Goal: Task Accomplishment & Management: Complete application form

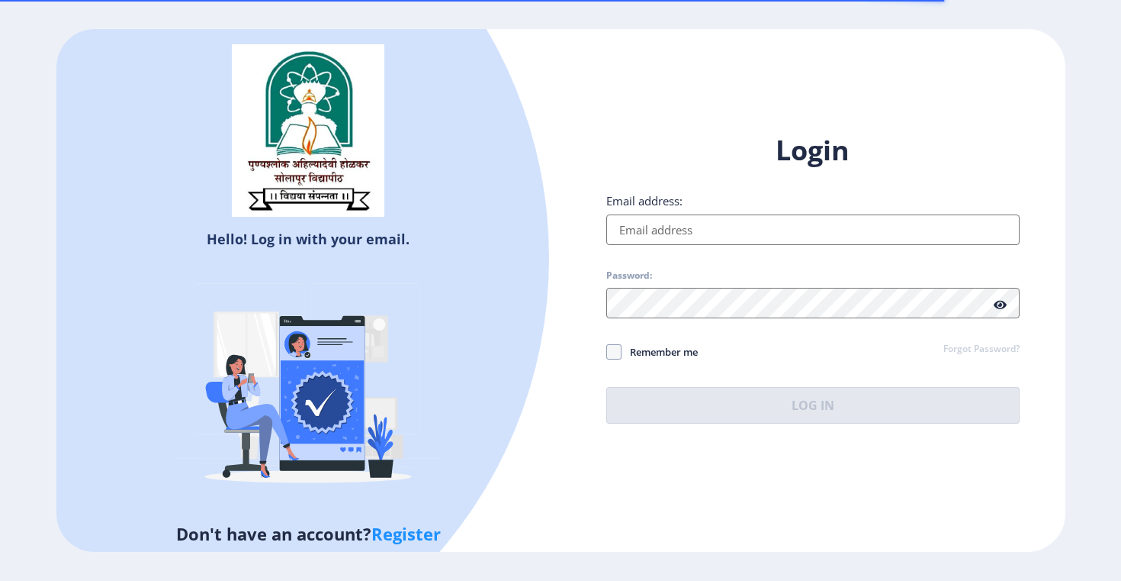
click at [641, 105] on div "Hello! Log in with your email. Don't have an account? Register Login Email addr…" at bounding box center [560, 290] width 1009 height 523
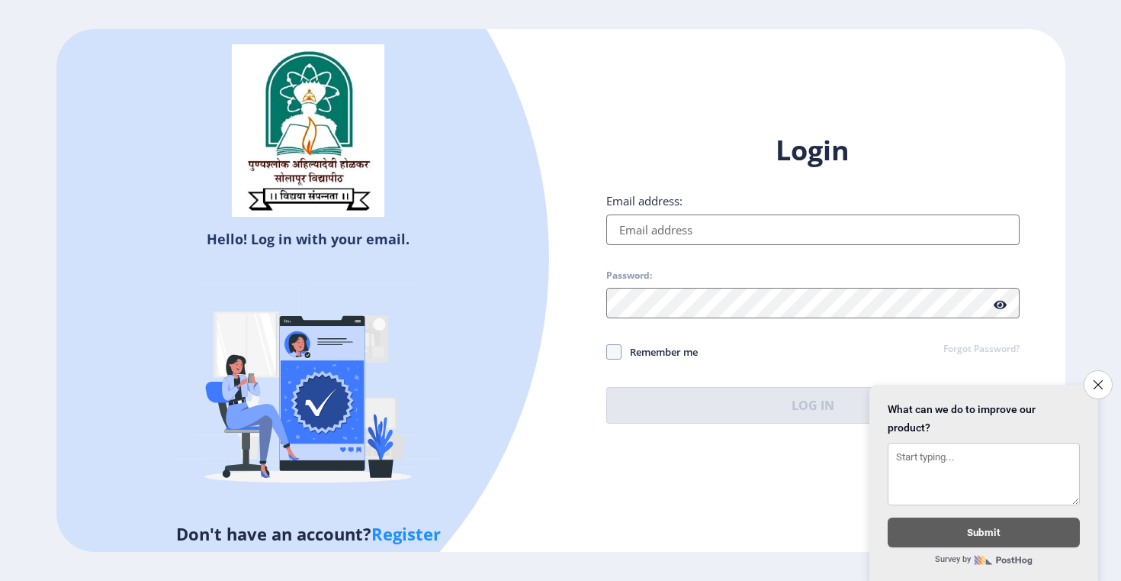
click at [655, 247] on div "Login Email address: Password: Remember me Forgot Password? Log In" at bounding box center [813, 277] width 413 height 291
click at [1101, 379] on icon "Close survey" at bounding box center [1098, 384] width 10 height 10
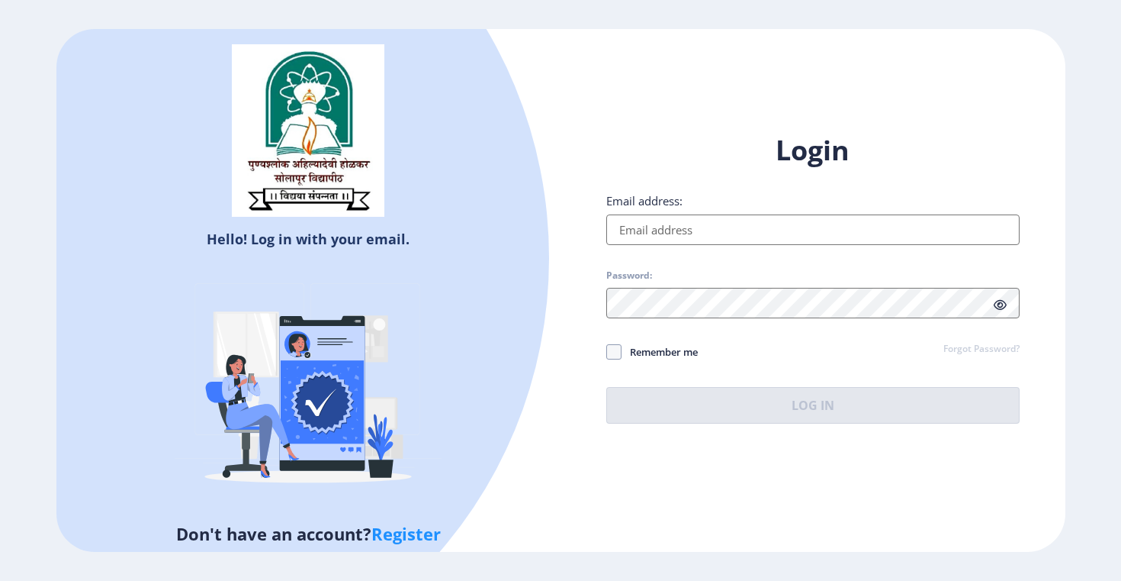
click at [408, 536] on link "Register" at bounding box center [406, 533] width 69 height 23
select select
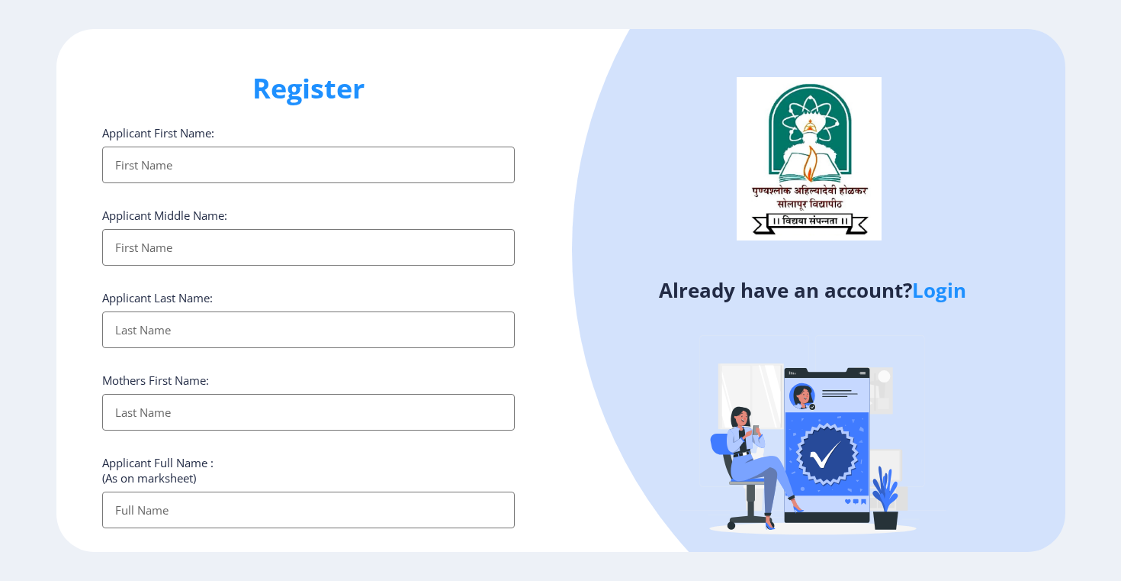
click at [168, 159] on input "Applicant First Name:" at bounding box center [308, 164] width 413 height 37
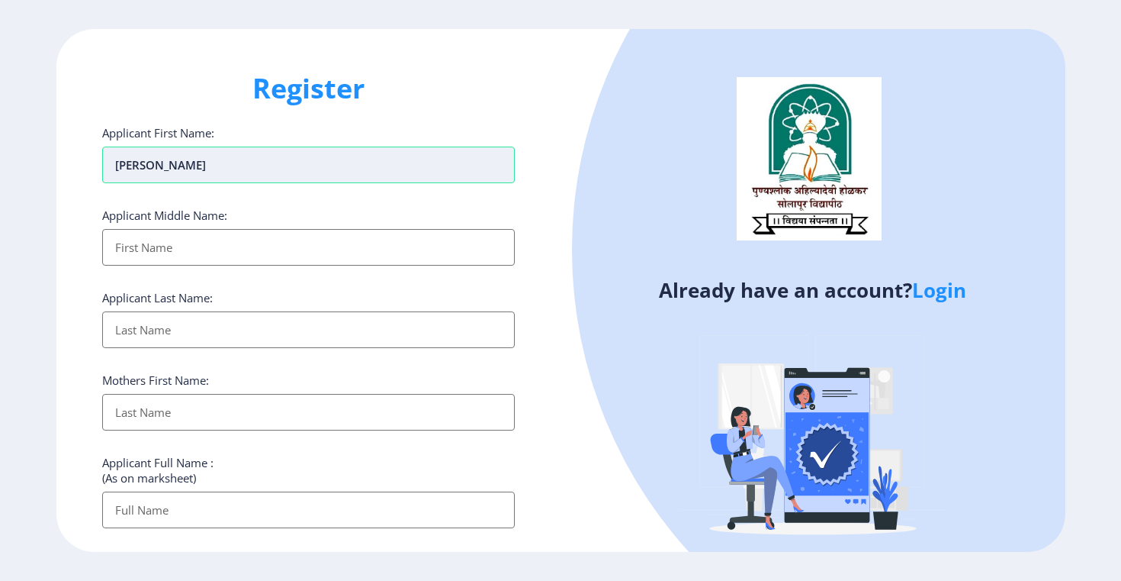
type input "[PERSON_NAME]"
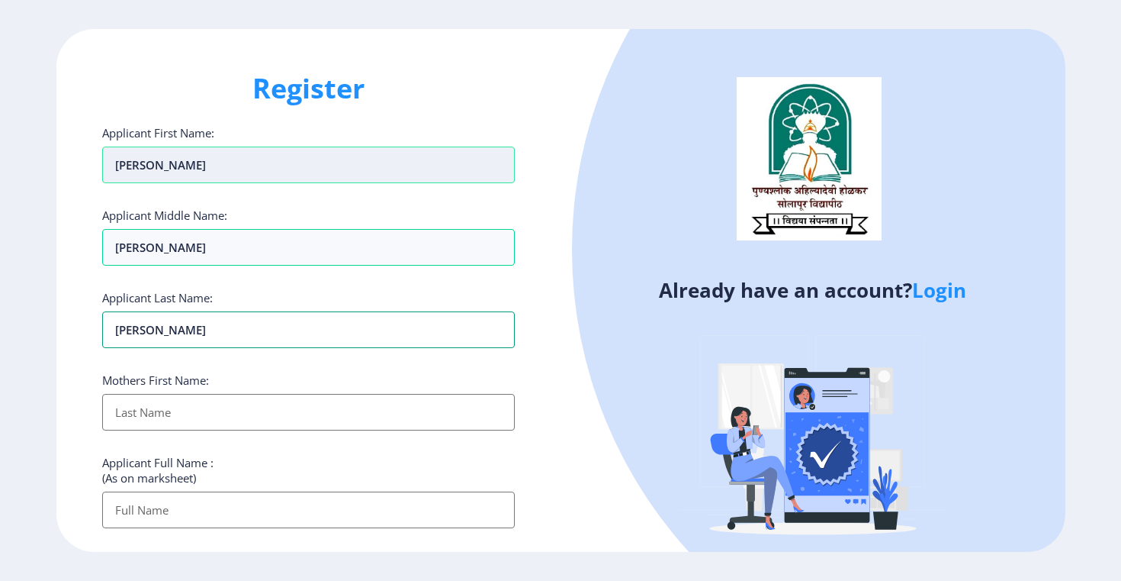
type input "[PERSON_NAME]"
type input "Alka"
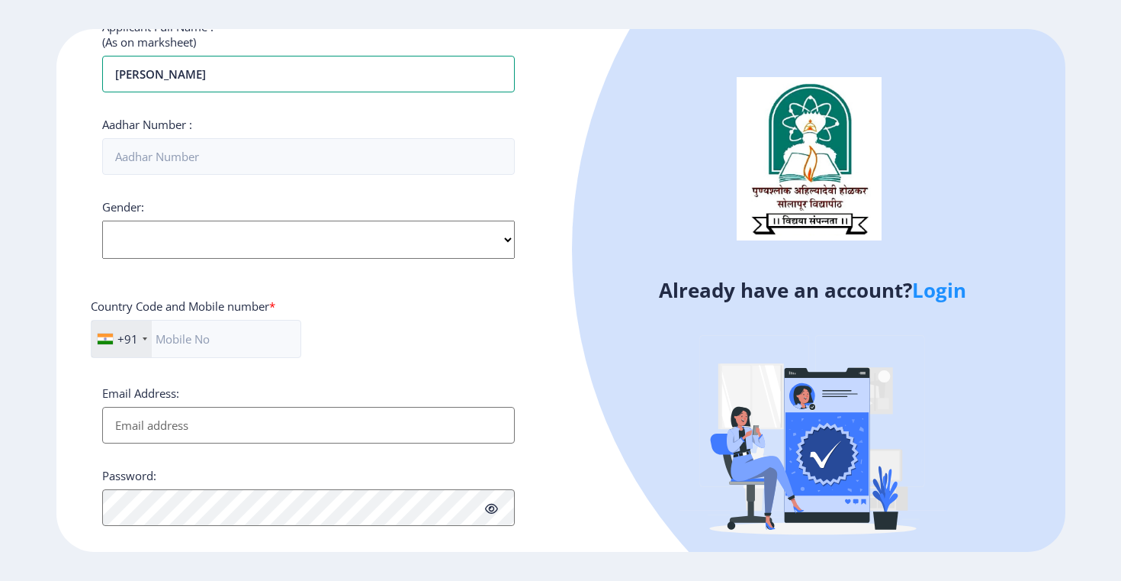
scroll to position [440, 0]
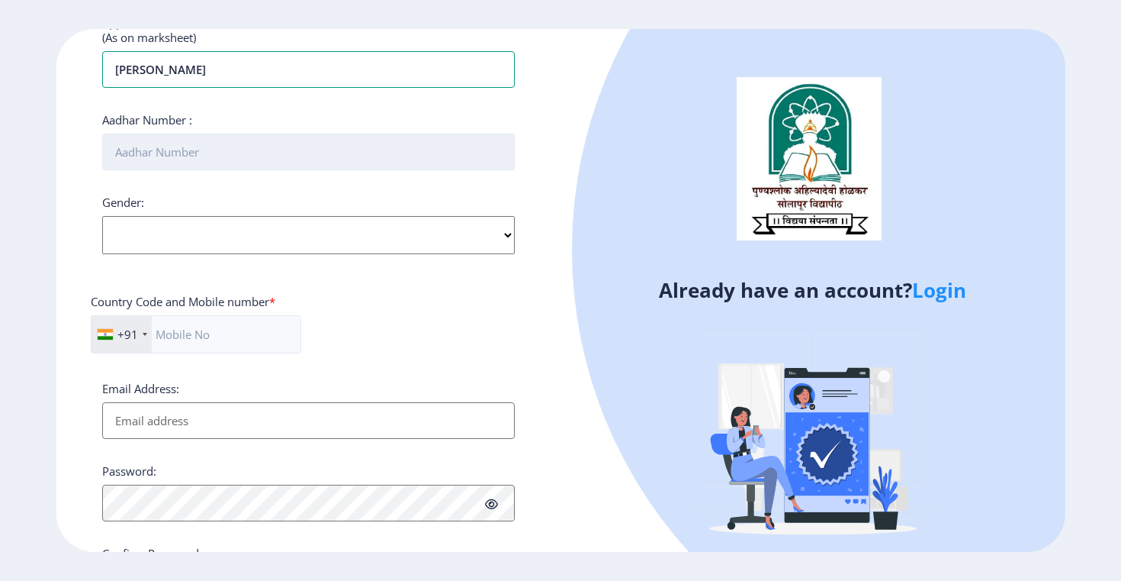
type input "[PERSON_NAME]"
click at [150, 158] on input "Aadhar Number :" at bounding box center [308, 152] width 413 height 37
type input "235817812123"
click at [131, 233] on select "Select Gender [DEMOGRAPHIC_DATA] [DEMOGRAPHIC_DATA] Other" at bounding box center [308, 235] width 413 height 38
select select "[DEMOGRAPHIC_DATA]"
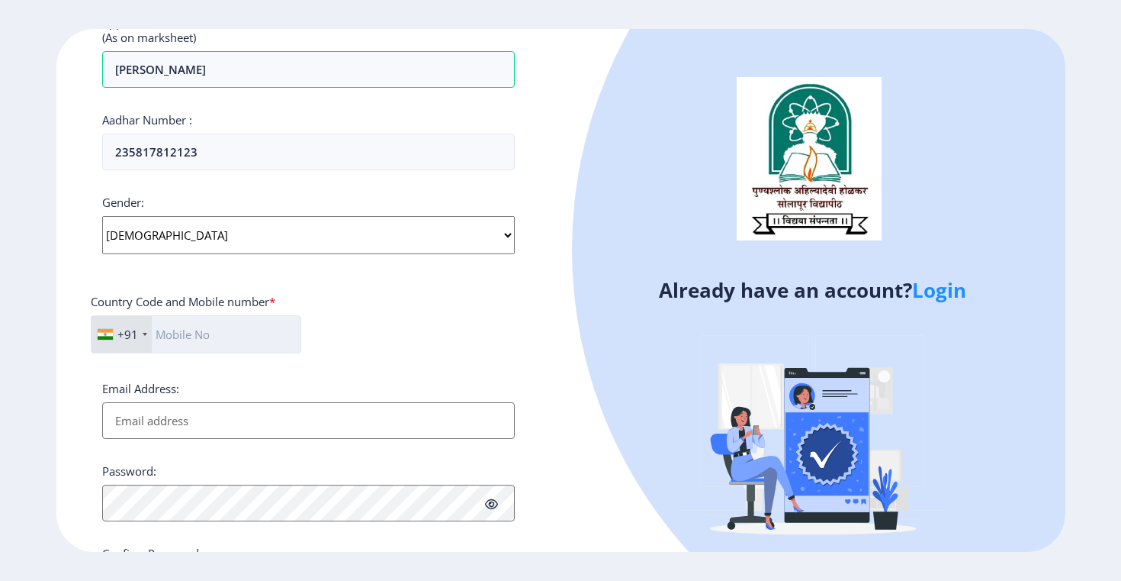
click at [188, 333] on input "text" at bounding box center [196, 334] width 211 height 38
type input "8888782849"
click at [143, 429] on input "Email Address:" at bounding box center [308, 420] width 413 height 37
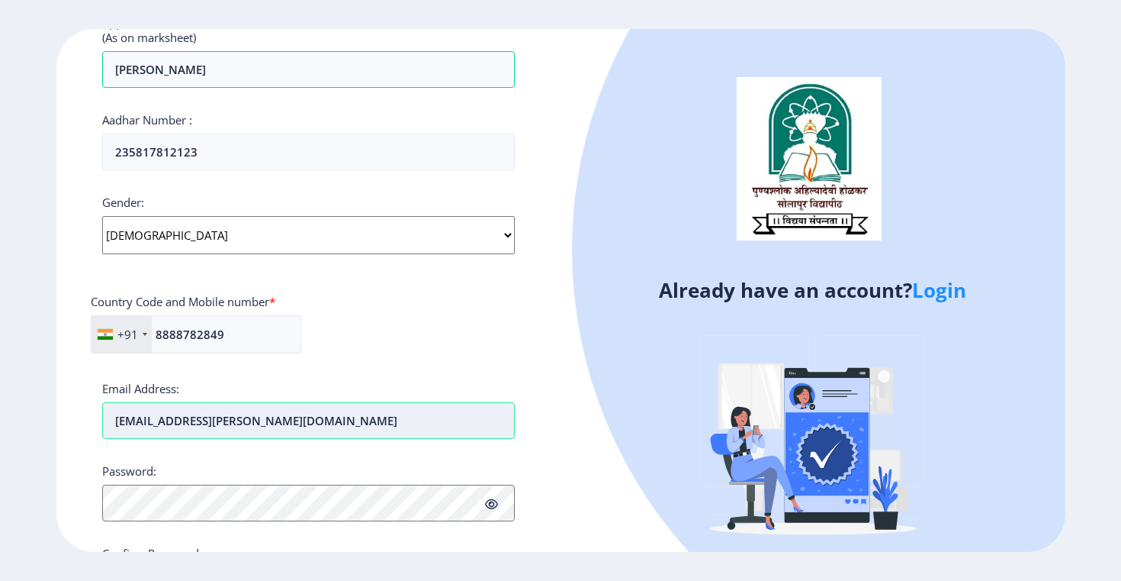
type input "[EMAIL_ADDRESS][PERSON_NAME][DOMAIN_NAME]"
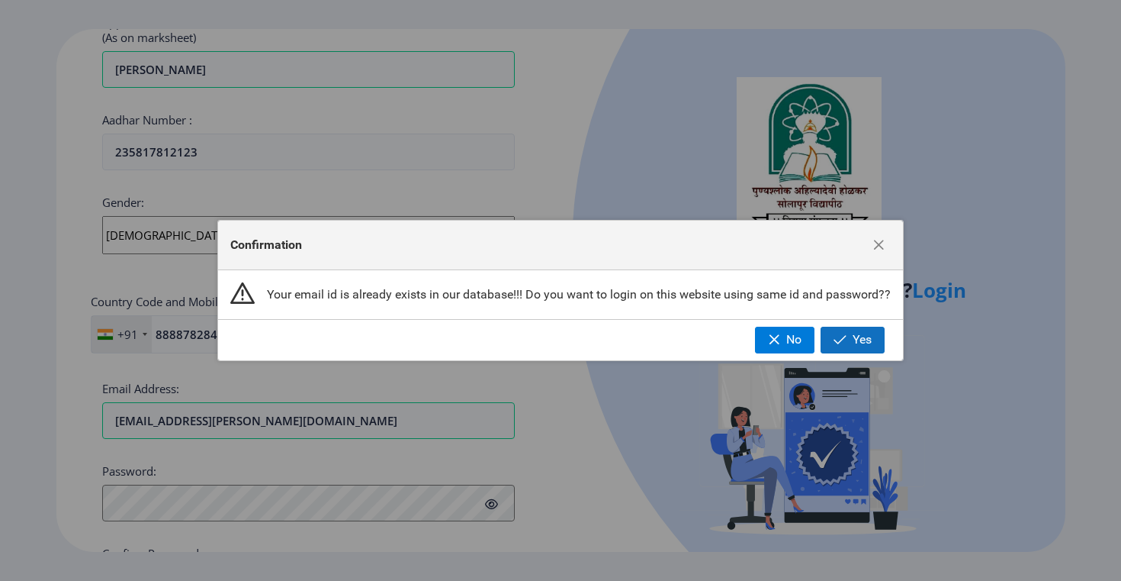
click at [857, 343] on button "Yes" at bounding box center [853, 340] width 64 height 26
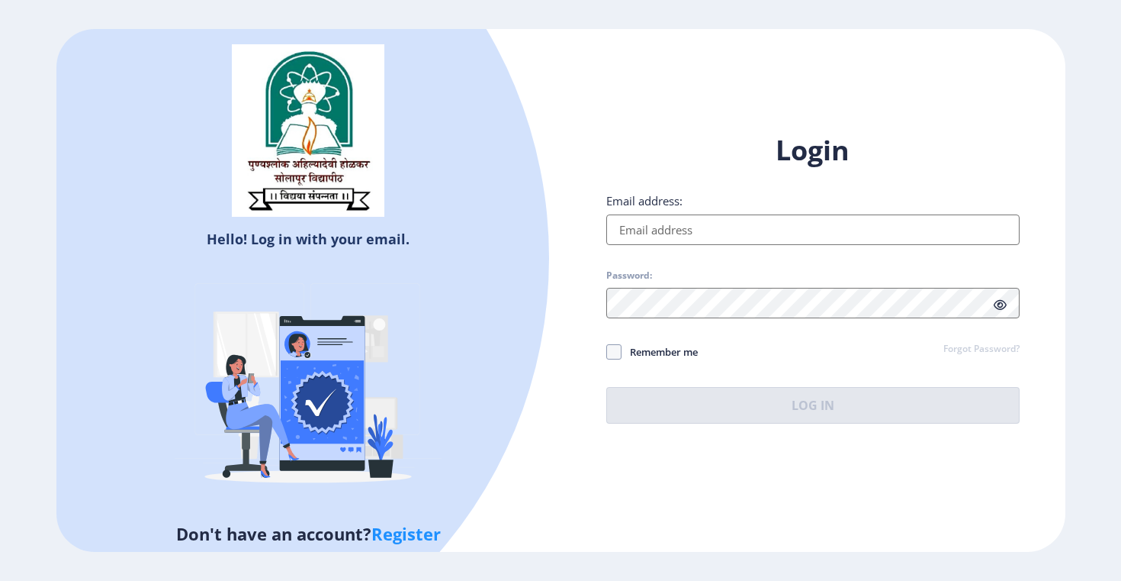
click at [698, 231] on input "Email address:" at bounding box center [813, 229] width 413 height 31
type input "[EMAIL_ADDRESS][PERSON_NAME][DOMAIN_NAME]"
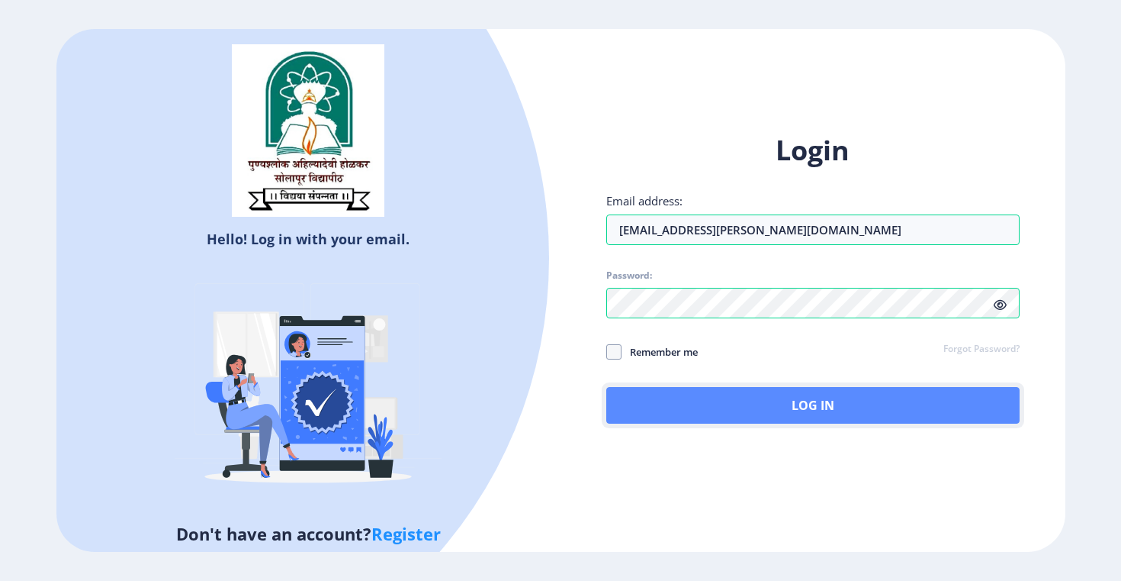
click at [769, 411] on button "Log In" at bounding box center [813, 405] width 413 height 37
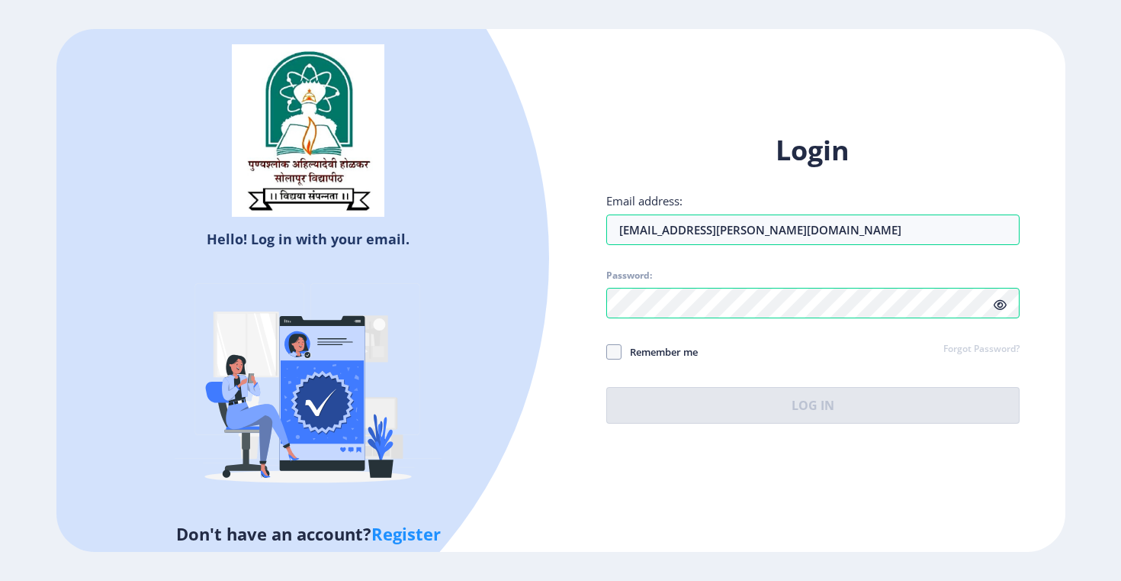
click at [999, 311] on div "Login Email address: [EMAIL_ADDRESS][PERSON_NAME][DOMAIN_NAME] Password: Rememb…" at bounding box center [813, 277] width 413 height 291
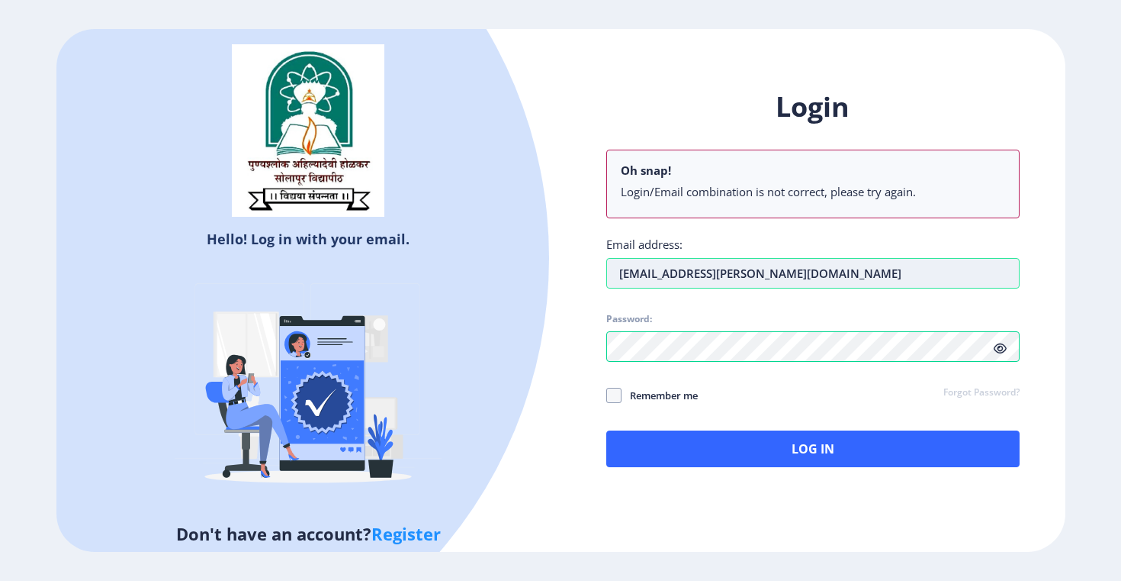
click at [841, 278] on input "[EMAIL_ADDRESS][PERSON_NAME][DOMAIN_NAME]" at bounding box center [813, 273] width 413 height 31
click at [1001, 349] on icon at bounding box center [1000, 348] width 13 height 11
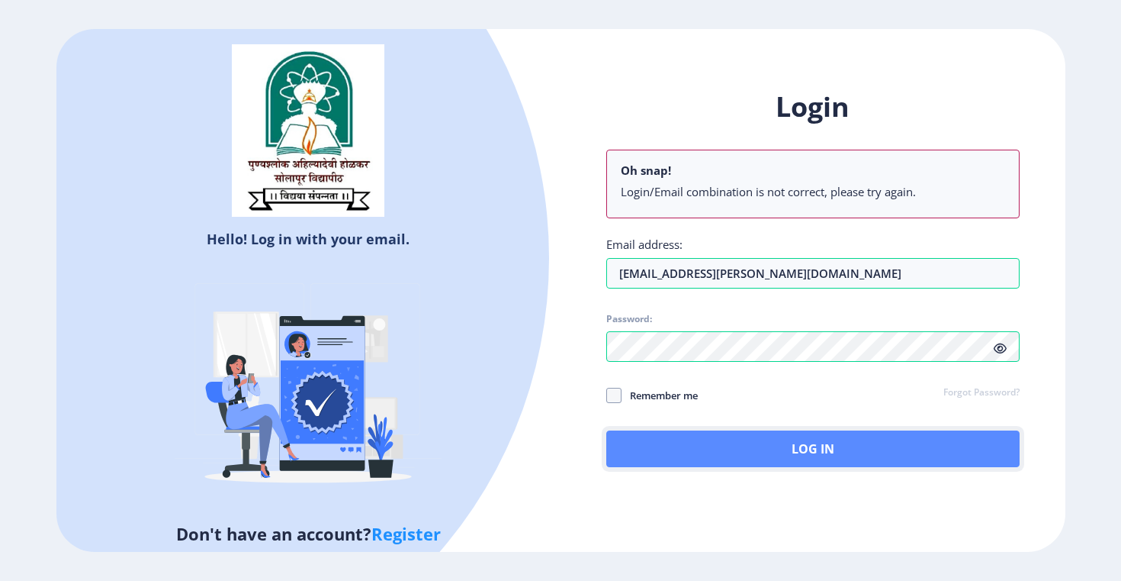
click at [713, 442] on button "Log In" at bounding box center [813, 448] width 413 height 37
click at [775, 453] on button "Log In" at bounding box center [813, 448] width 413 height 37
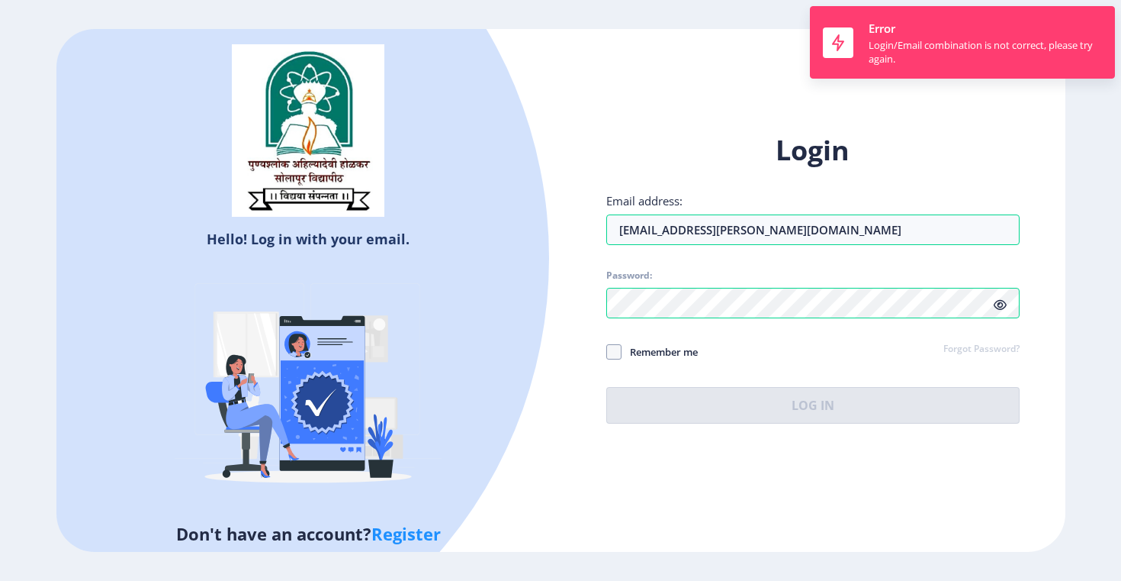
click at [837, 365] on div "Login Email address: [EMAIL_ADDRESS][PERSON_NAME][DOMAIN_NAME] Password: Rememb…" at bounding box center [813, 277] width 413 height 291
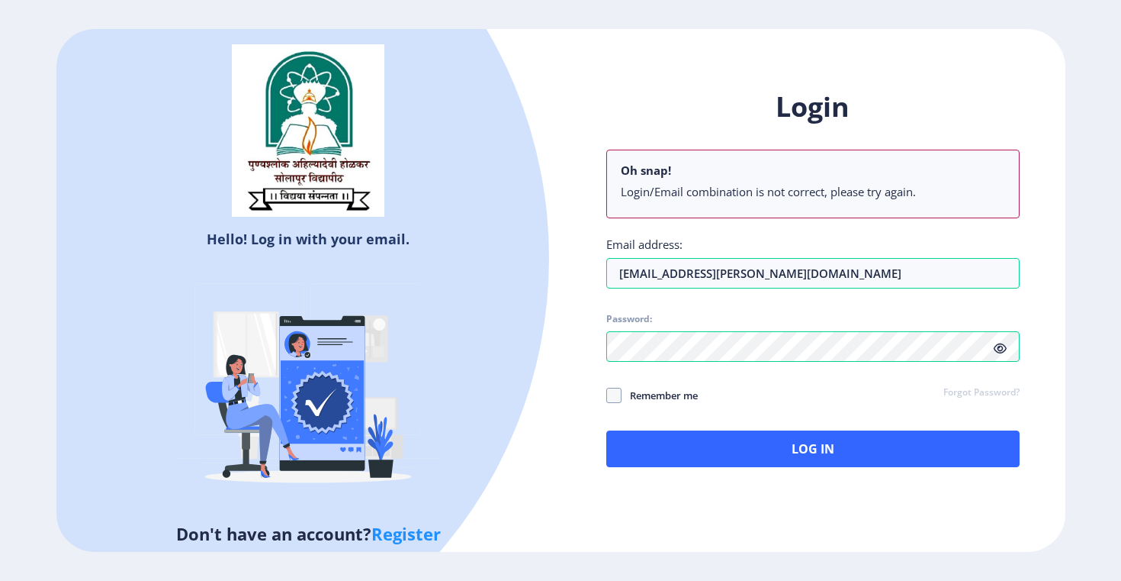
click at [504, 95] on div at bounding box center [100, 257] width 897 height 897
